Goal: Task Accomplishment & Management: Complete application form

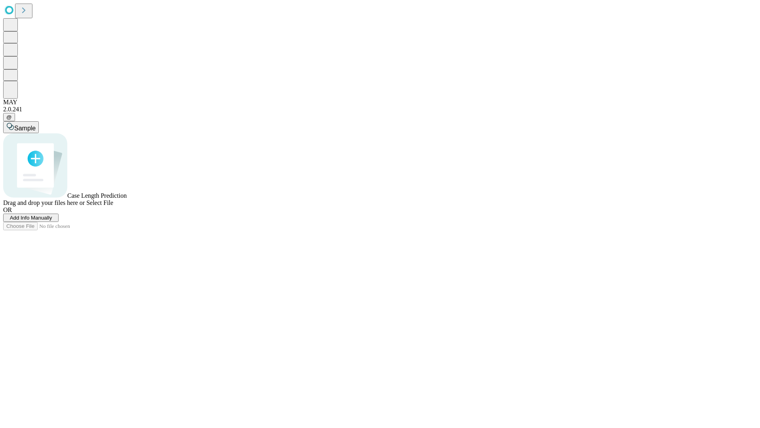
click at [52, 221] on span "Add Info Manually" at bounding box center [31, 218] width 42 height 6
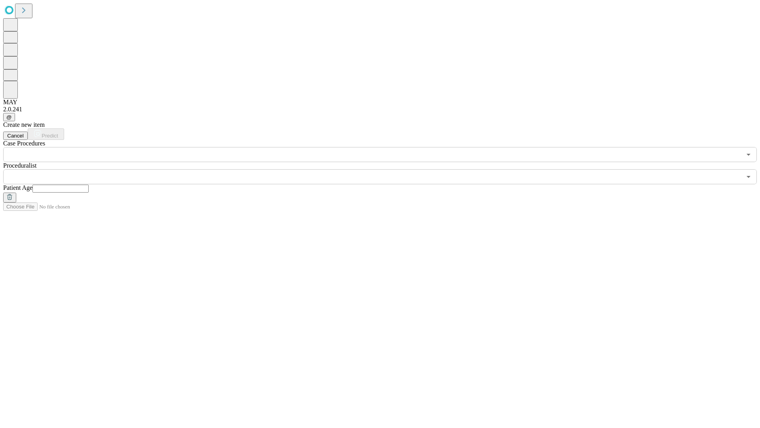
click at [89, 185] on input "text" at bounding box center [60, 189] width 56 height 8
type input "**"
click at [386, 169] on input "text" at bounding box center [372, 176] width 738 height 15
